Goal: Information Seeking & Learning: Find specific fact

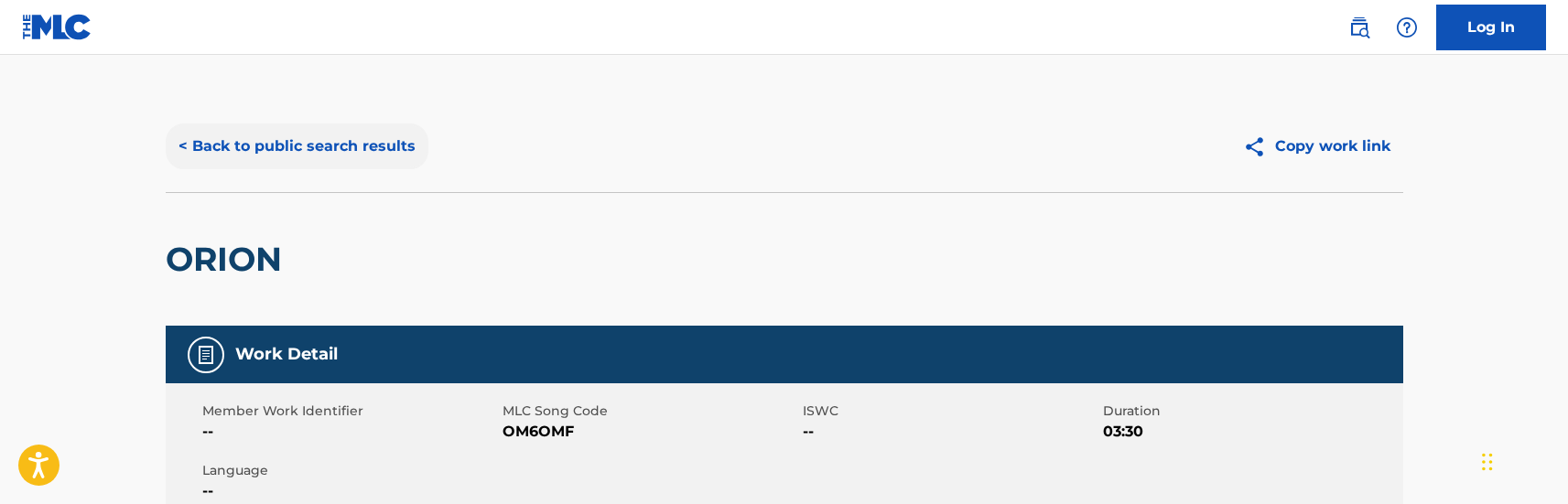
click at [369, 153] on button "< Back to public search results" at bounding box center [297, 145] width 263 height 46
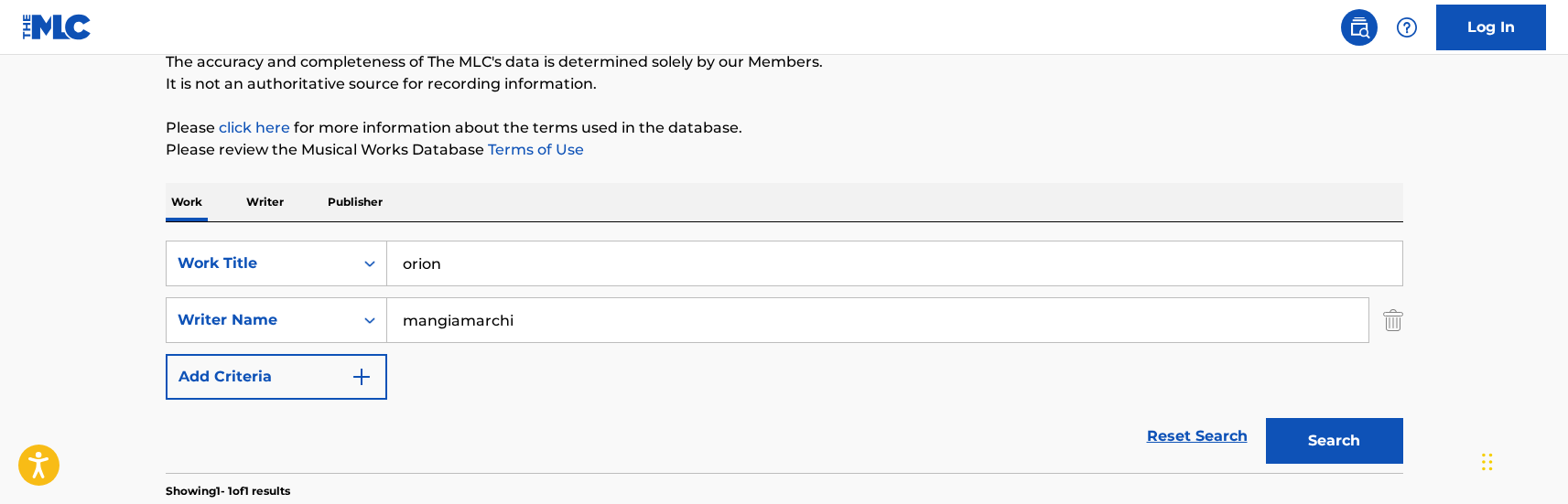
scroll to position [274, 0]
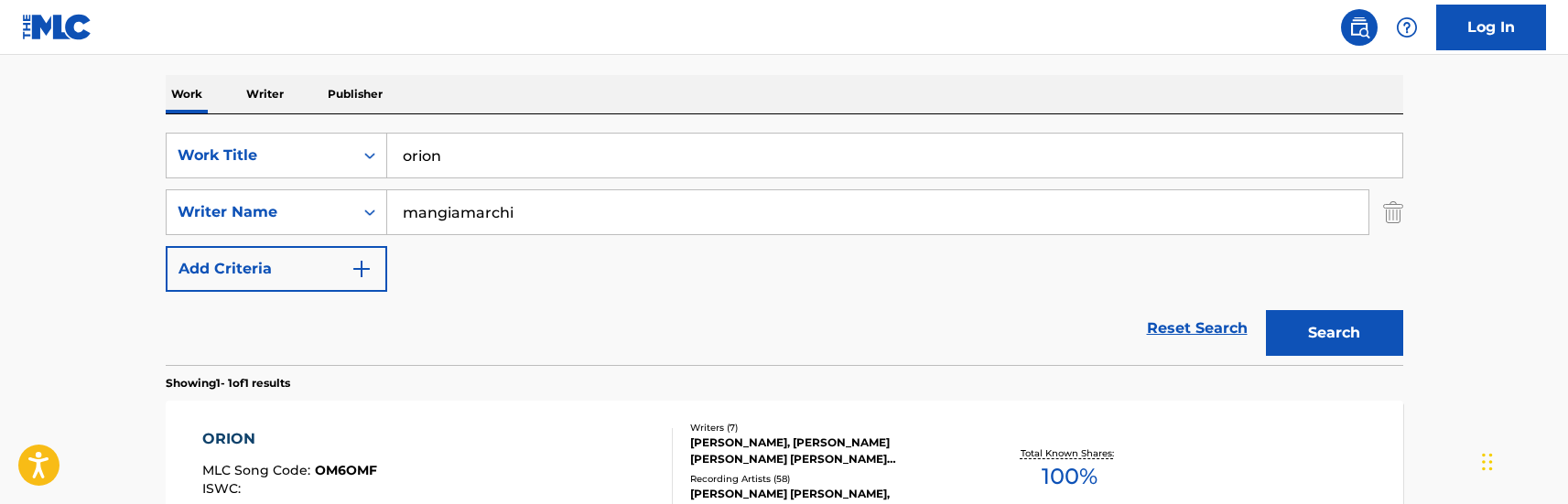
drag, startPoint x: 368, startPoint y: 141, endPoint x: 215, endPoint y: 119, distance: 154.6
click at [215, 119] on div "SearchWithCriteria39966673-a675-4074-9eff-0e8297b2a1f1 Work Title orion SearchW…" at bounding box center [784, 239] width 1237 height 251
type input "was it real"
click at [530, 236] on div "SearchWithCriteria39966673-a675-4074-9eff-0e8297b2a1f1 Work Title was it real S…" at bounding box center [784, 212] width 1237 height 159
drag, startPoint x: 544, startPoint y: 217, endPoint x: 208, endPoint y: 187, distance: 337.3
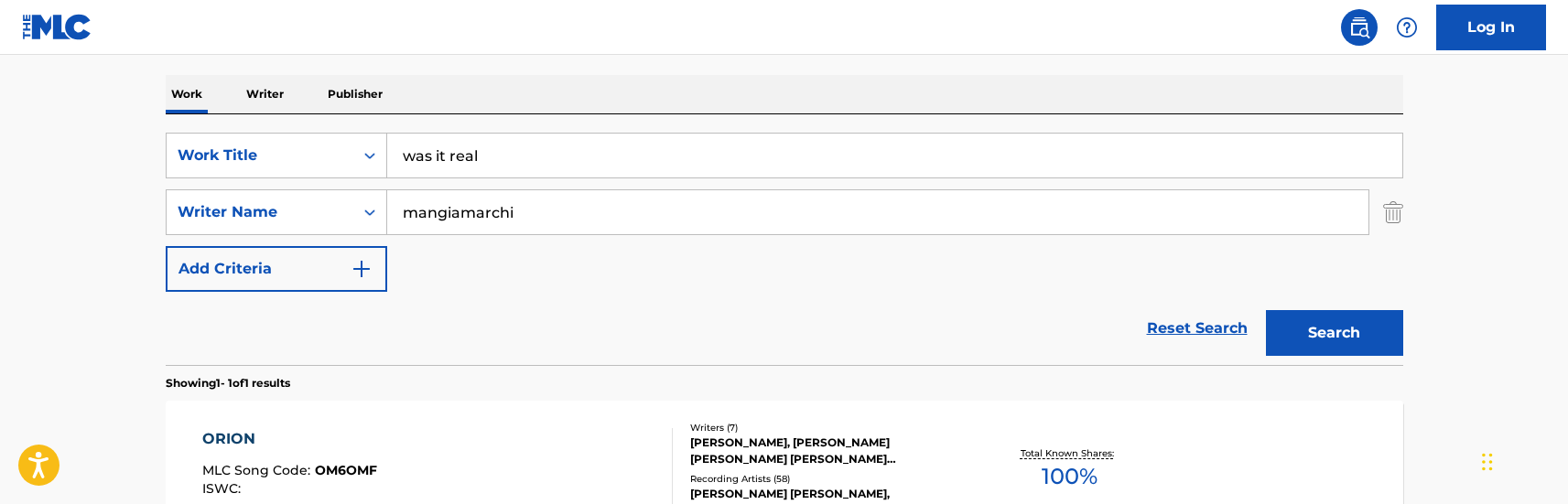
click at [222, 185] on div "SearchWithCriteria39966673-a675-4074-9eff-0e8297b2a1f1 Work Title was it real S…" at bounding box center [784, 212] width 1237 height 159
type input "rodrigues"
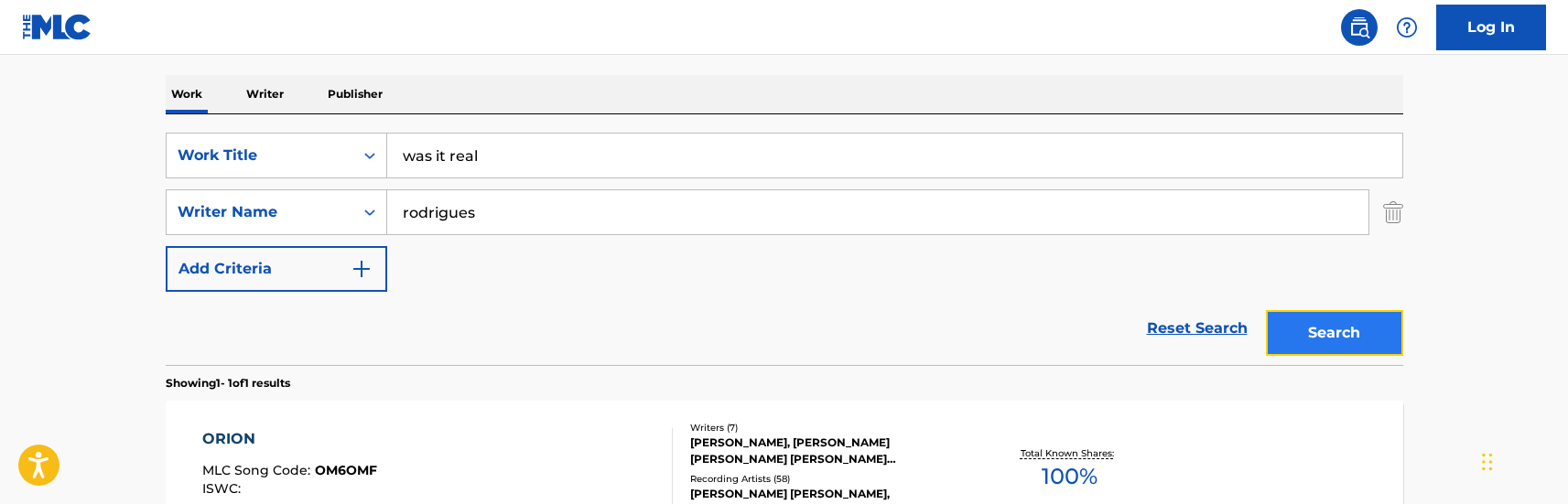
click at [1302, 351] on button "Search" at bounding box center [1335, 332] width 138 height 46
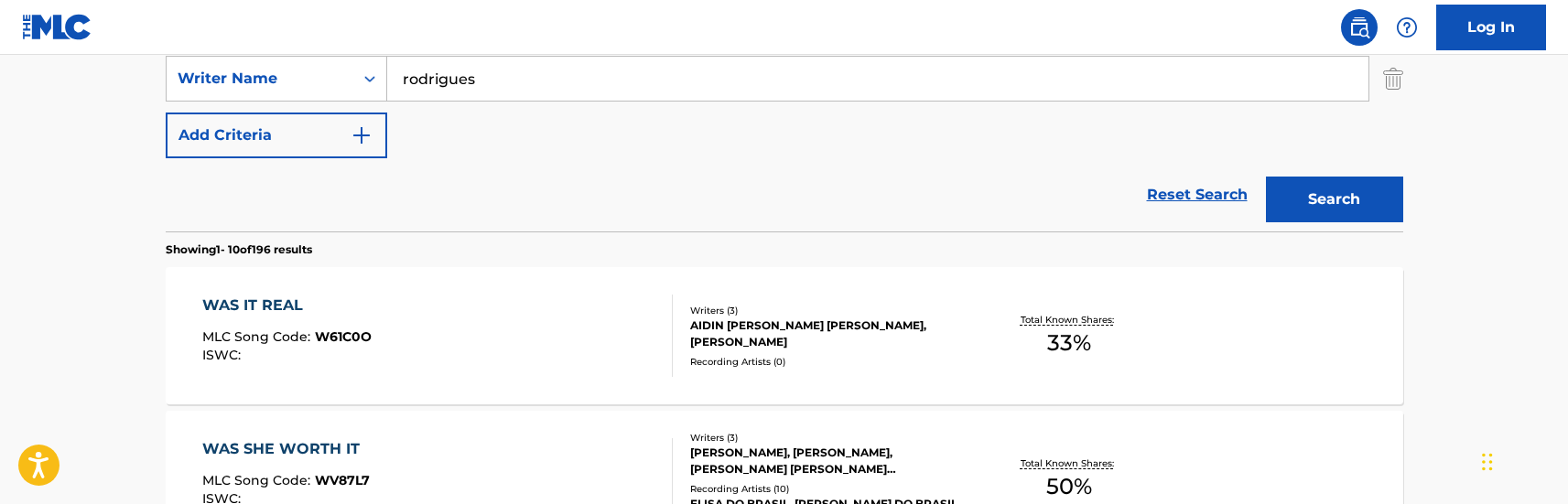
scroll to position [457, 0]
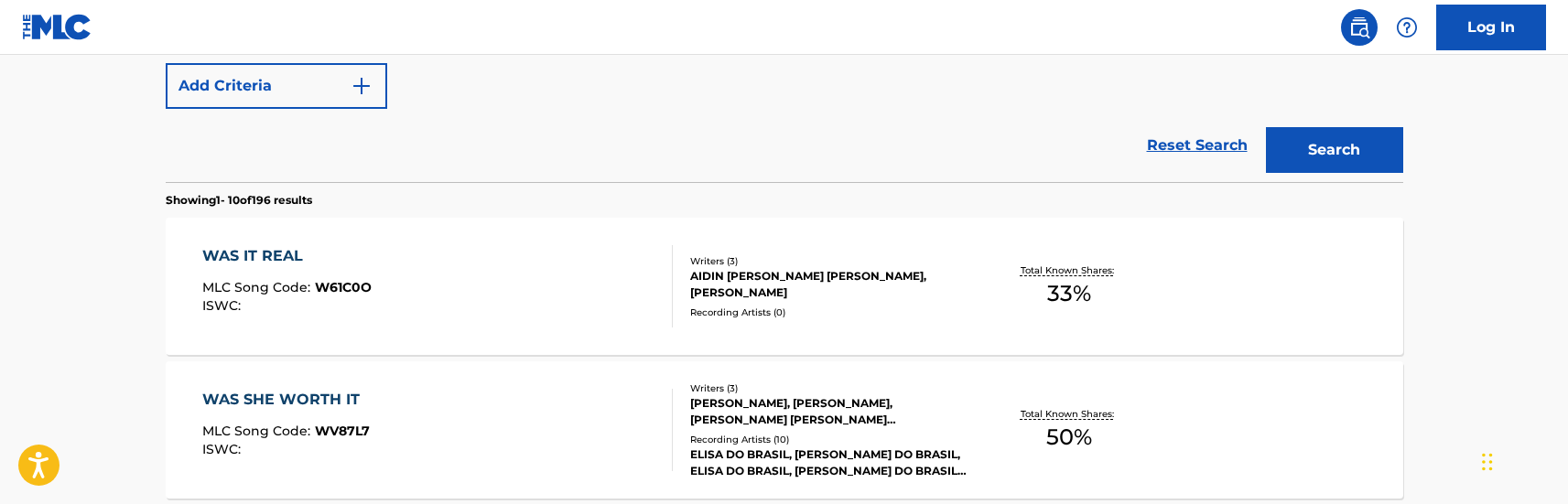
click at [541, 267] on div "WAS IT REAL MLC Song Code : W61C0O ISWC :" at bounding box center [437, 286] width 470 height 82
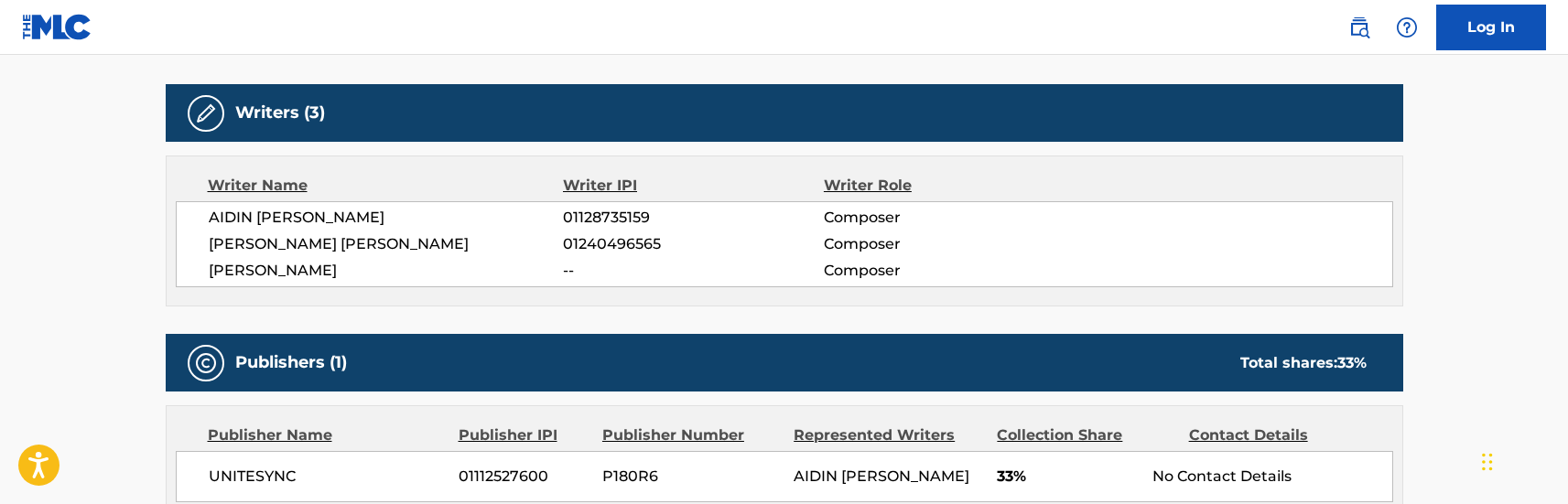
scroll to position [549, 0]
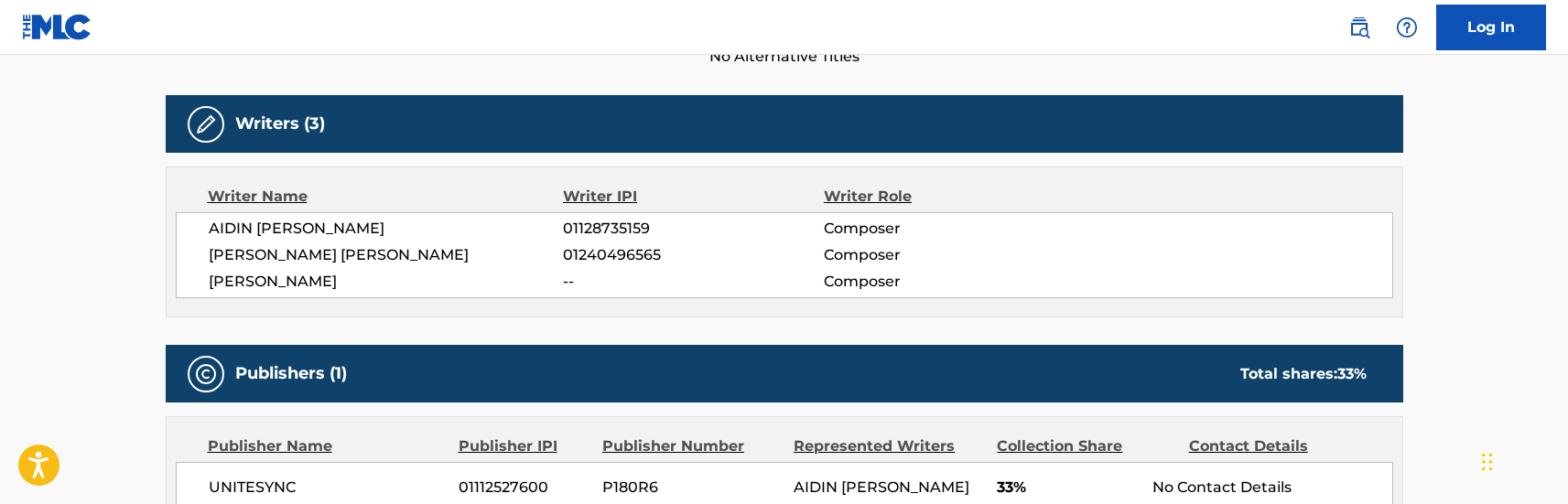
scroll to position [562, 0]
